Goal: Download file/media

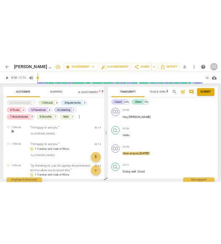
scroll to position [2699, 0]
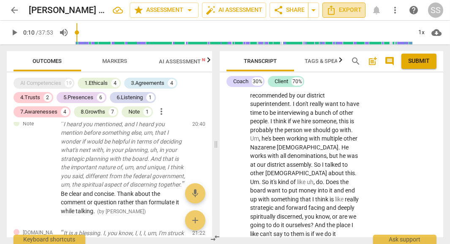
click at [356, 11] on span "Export" at bounding box center [343, 10] width 35 height 10
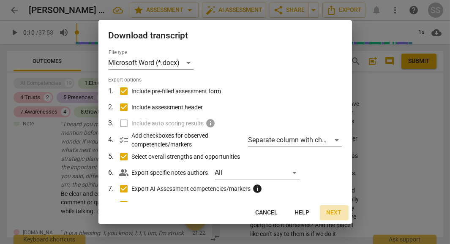
click at [334, 215] on span "Next" at bounding box center [333, 213] width 15 height 8
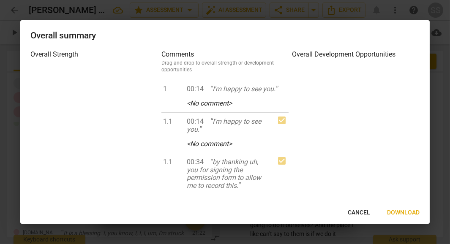
click at [397, 214] on span "Download" at bounding box center [403, 213] width 33 height 8
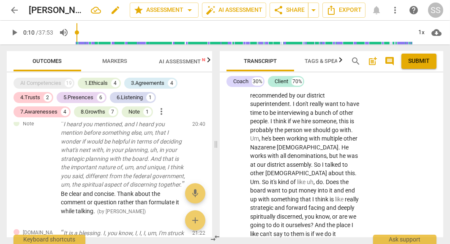
click at [72, 7] on h2 "[PERSON_NAME] 9 9 25" at bounding box center [56, 10] width 55 height 11
click at [17, 12] on span "arrow_back" at bounding box center [14, 10] width 10 height 10
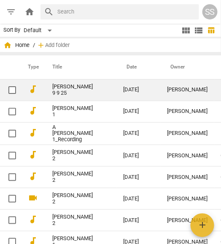
click at [63, 86] on link "[PERSON_NAME] 9 9 25" at bounding box center [72, 90] width 41 height 13
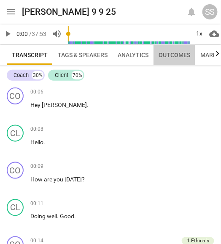
click at [173, 55] on span "Outcomes" at bounding box center [175, 55] width 32 height 7
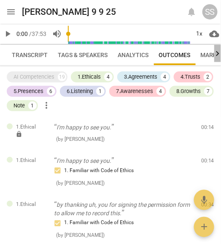
click at [217, 54] on icon "button" at bounding box center [218, 54] width 10 height 10
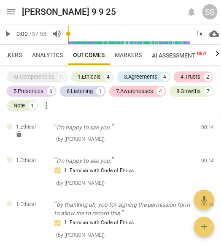
scroll to position [0, 116]
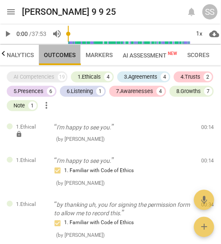
click at [60, 54] on span "Outcomes" at bounding box center [60, 55] width 32 height 7
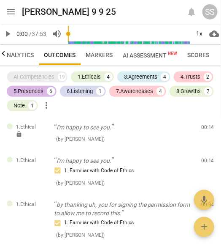
click at [42, 93] on div "5.Presences" at bounding box center [29, 91] width 30 height 8
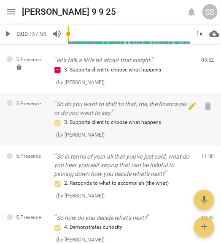
scroll to position [0, 0]
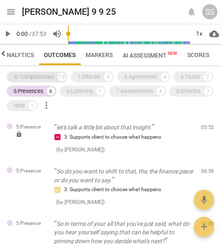
click at [47, 79] on div "AI Competencies" at bounding box center [34, 77] width 41 height 8
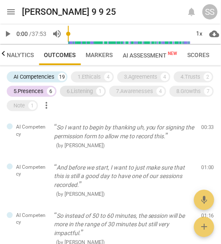
click at [76, 86] on div "6.Listening 1" at bounding box center [83, 91] width 46 height 11
click at [98, 70] on div "AI Competencies 19 1.Ethicals 4 3.Agreements 4 4.Trusts 2 5.Presences 6 6.Liste…" at bounding box center [114, 91] width 215 height 43
click at [95, 79] on div "1.Ethicals" at bounding box center [89, 77] width 23 height 8
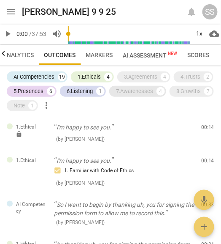
click at [122, 89] on div "7.Awarenesses" at bounding box center [134, 91] width 37 height 8
click at [138, 78] on div "3.Agreements" at bounding box center [140, 77] width 33 height 8
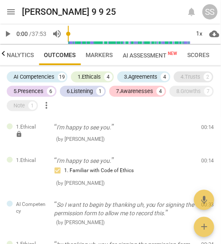
click at [185, 78] on div "4.Trusts" at bounding box center [191, 77] width 20 height 8
click at [184, 92] on div "8.Growths" at bounding box center [189, 91] width 24 height 8
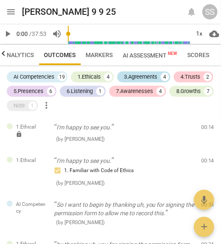
click at [146, 76] on div "3.Agreements" at bounding box center [140, 77] width 33 height 8
click at [157, 73] on div "3.Agreements" at bounding box center [140, 77] width 33 height 8
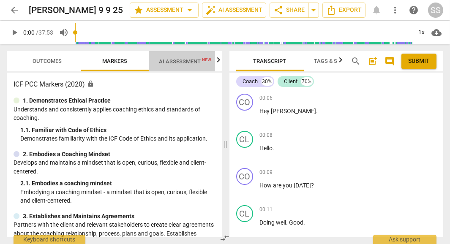
click at [185, 64] on span "AI Assessment New" at bounding box center [185, 61] width 52 height 6
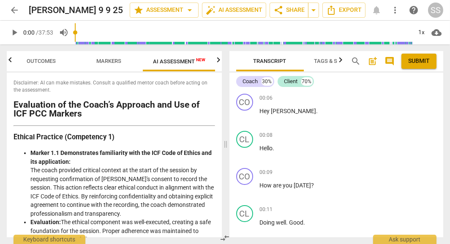
click at [15, 105] on h2 "Evaluation of the Coach’s Approach and Use of ICF PCC Markers" at bounding box center [114, 108] width 201 height 17
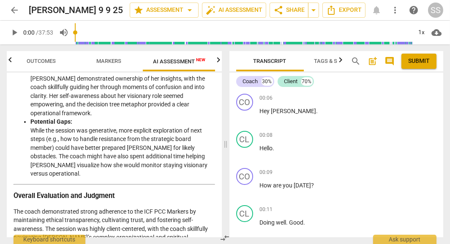
scroll to position [1424, 0]
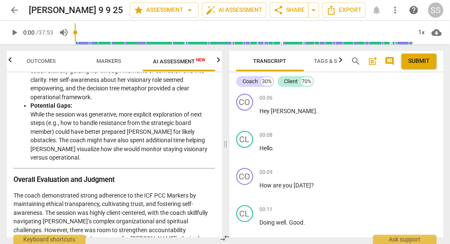
drag, startPoint x: 15, startPoint y: 105, endPoint x: 186, endPoint y: 226, distance: 209.5
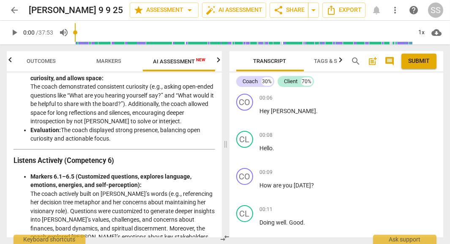
scroll to position [746, 0]
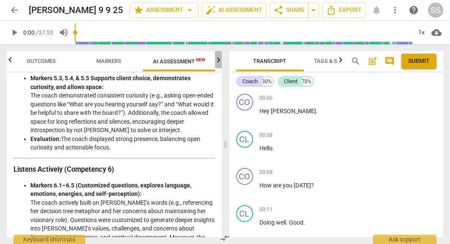
click at [218, 64] on icon "button" at bounding box center [218, 60] width 10 height 10
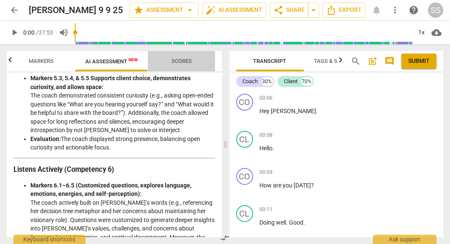
click at [186, 62] on span "Scores" at bounding box center [181, 61] width 20 height 6
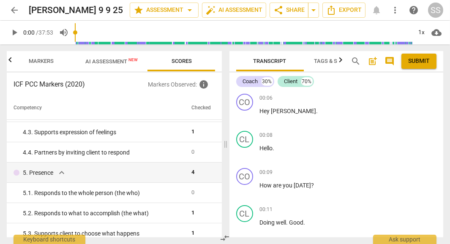
scroll to position [240, 0]
